Goal: Communication & Community: Answer question/provide support

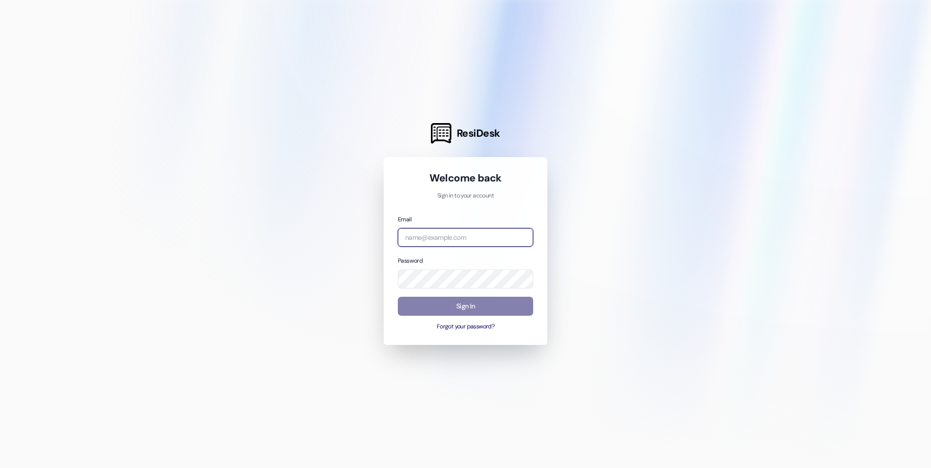
click at [462, 241] on input "email" at bounding box center [465, 237] width 135 height 19
type input "[EMAIL_ADDRESS][DOMAIN_NAME]"
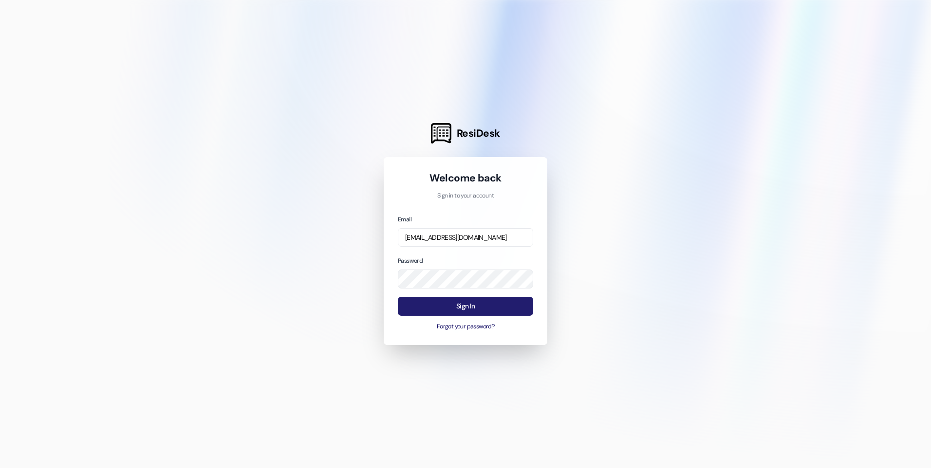
click at [473, 298] on button "Sign In" at bounding box center [465, 306] width 135 height 19
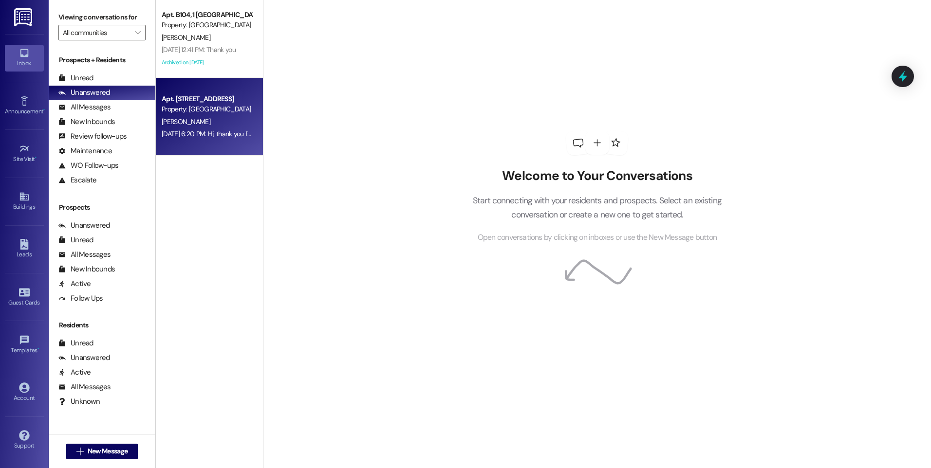
click at [216, 117] on div "[PERSON_NAME]" at bounding box center [207, 122] width 92 height 12
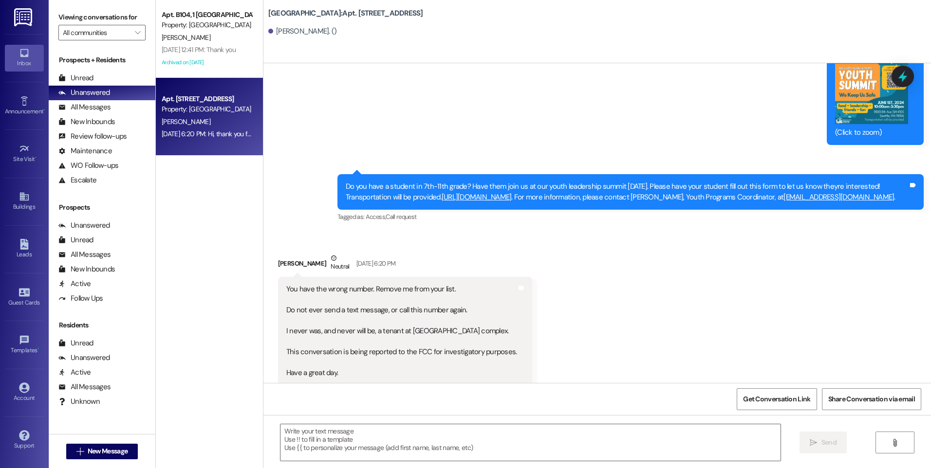
scroll to position [7215, 0]
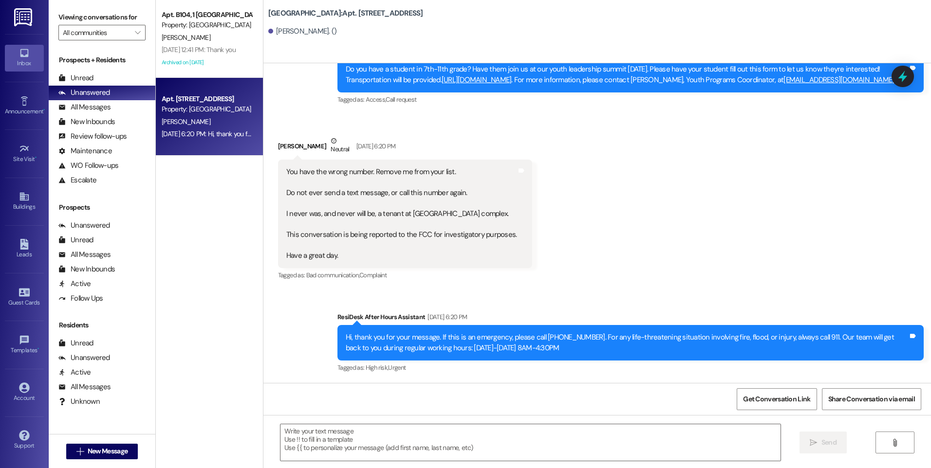
click at [700, 200] on div "Received via SMS [PERSON_NAME] Neutral [DATE] 6:20 PM You have the wrong number…" at bounding box center [596, 202] width 667 height 176
click at [90, 105] on div "All Messages" at bounding box center [84, 107] width 52 height 10
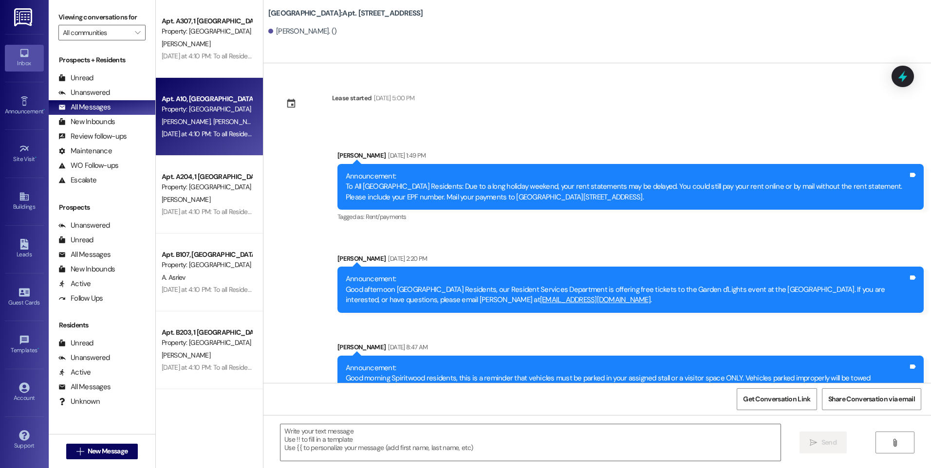
scroll to position [7122, 0]
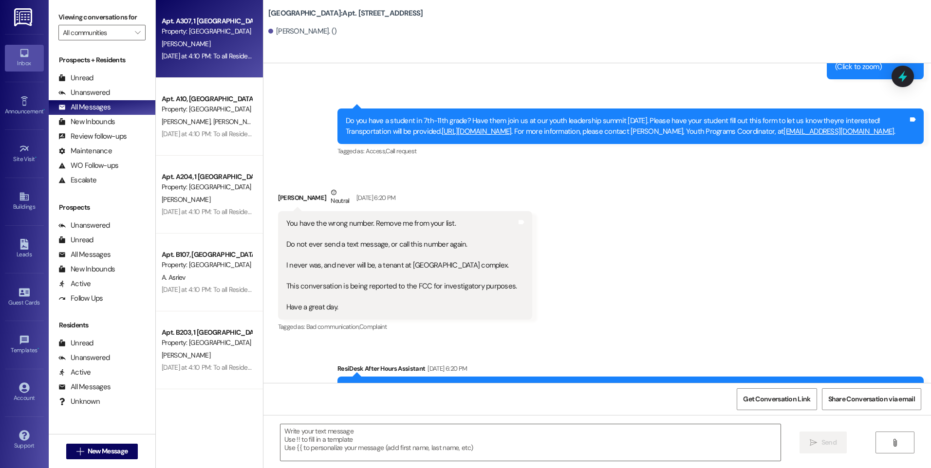
click at [234, 38] on div "[PERSON_NAME]" at bounding box center [207, 44] width 92 height 12
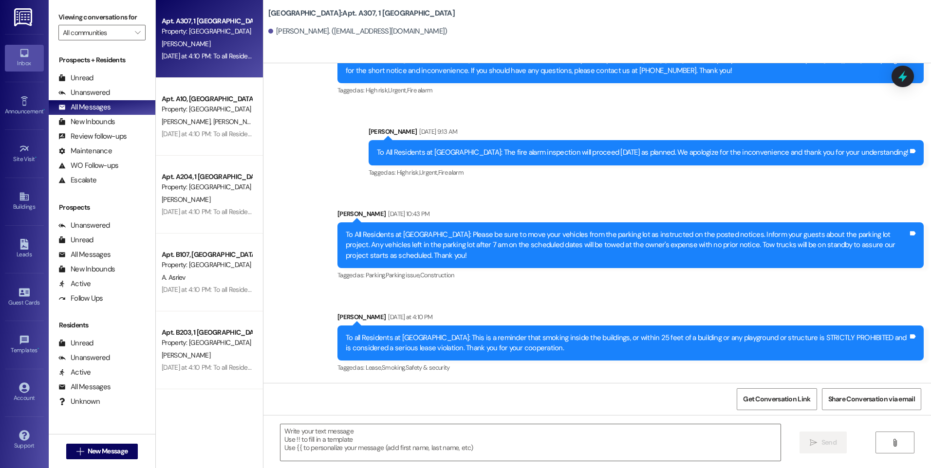
scroll to position [813, 0]
drag, startPoint x: 643, startPoint y: 27, endPoint x: 684, endPoint y: 24, distance: 41.0
click at [643, 27] on div "[PERSON_NAME]. ([EMAIL_ADDRESS][DOMAIN_NAME])" at bounding box center [599, 31] width 663 height 19
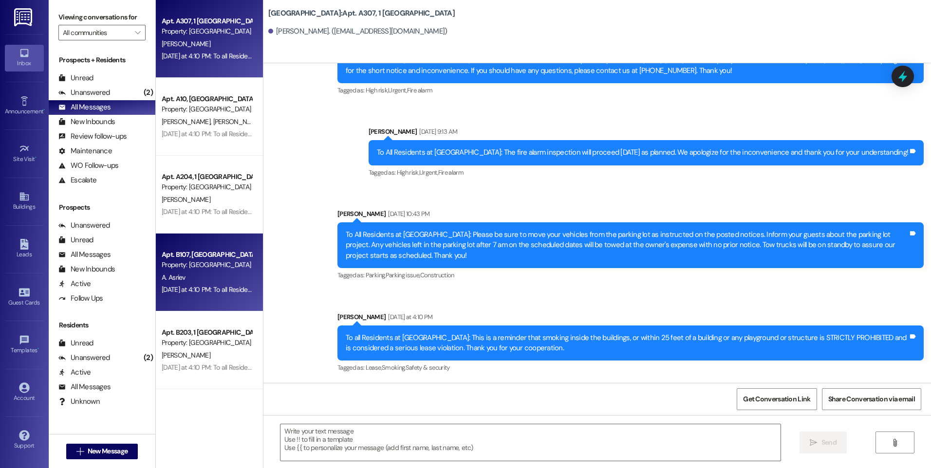
click at [180, 262] on div "Property: [GEOGRAPHIC_DATA]" at bounding box center [207, 265] width 90 height 10
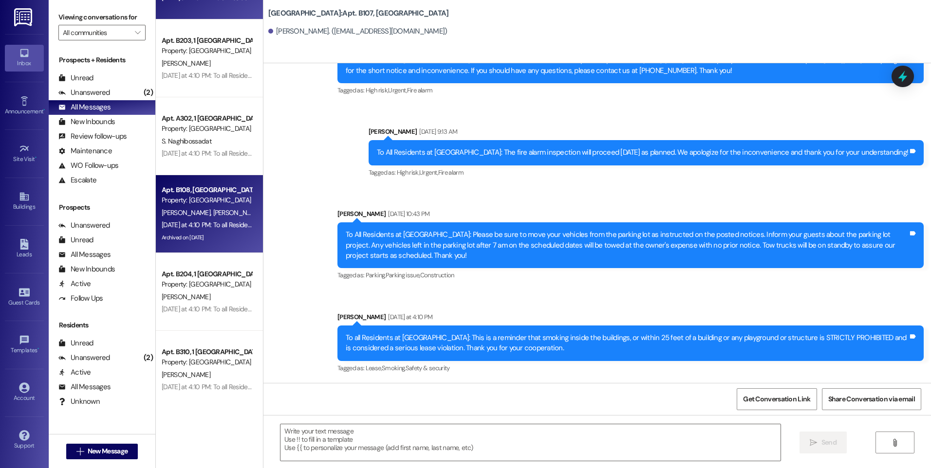
scroll to position [0, 0]
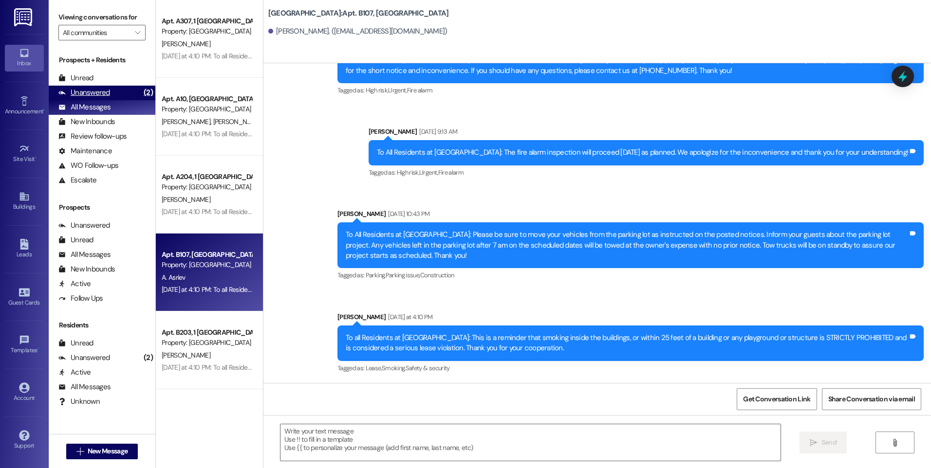
click at [99, 92] on div "Unanswered" at bounding box center [84, 93] width 52 height 10
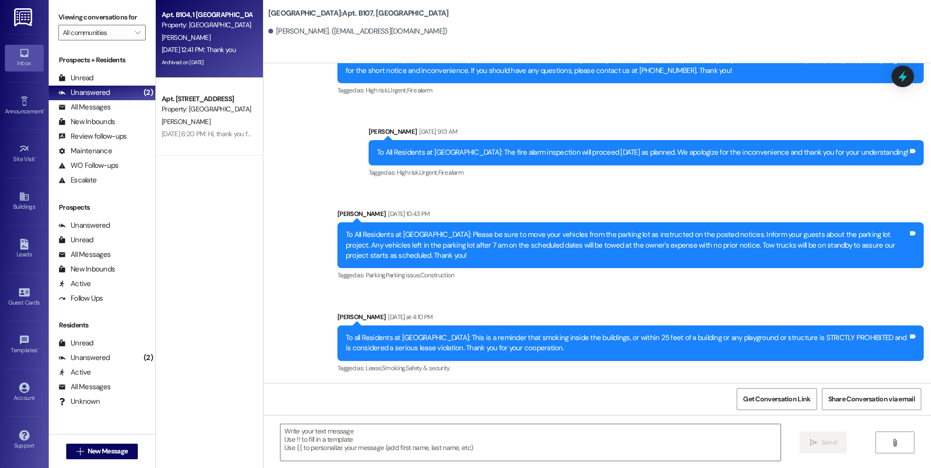
click at [223, 38] on div "[PERSON_NAME]" at bounding box center [207, 38] width 92 height 12
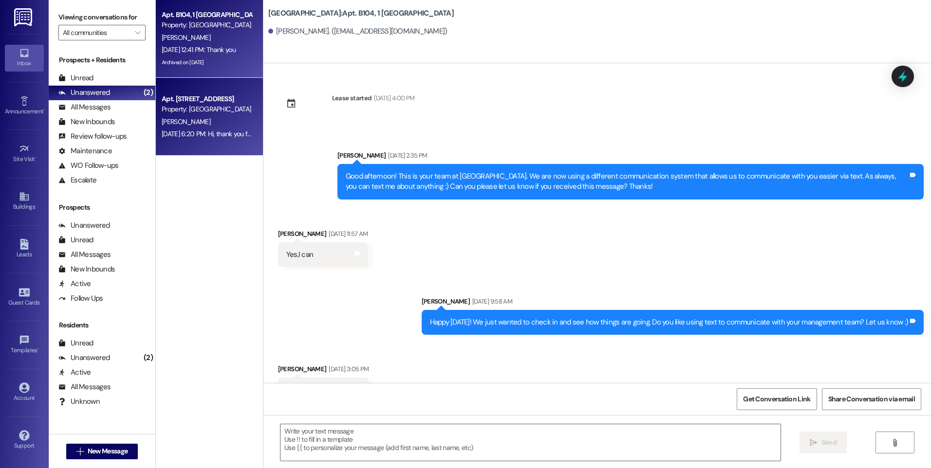
scroll to position [21456, 0]
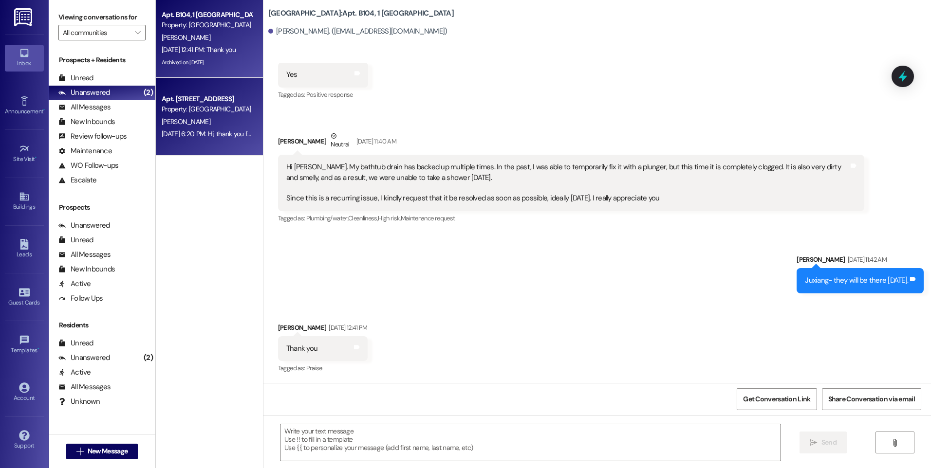
click at [198, 109] on div "Property: [GEOGRAPHIC_DATA]" at bounding box center [207, 109] width 90 height 10
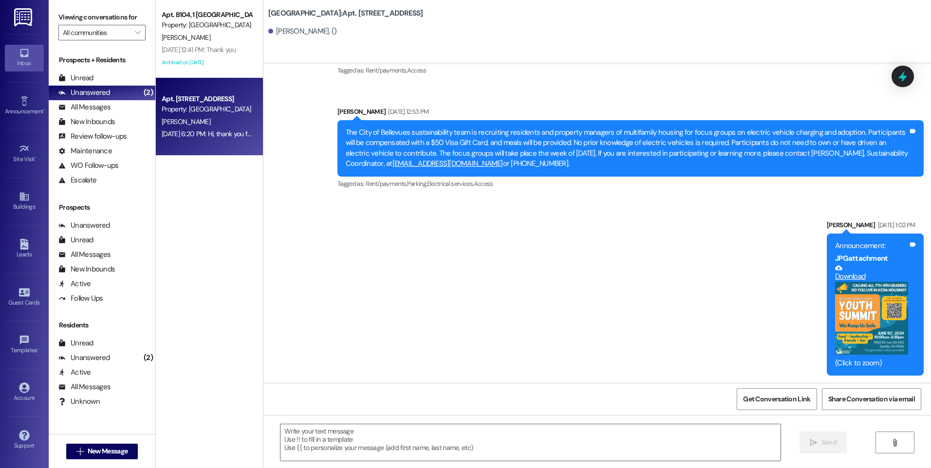
scroll to position [7215, 0]
